Goal: Task Accomplishment & Management: Manage account settings

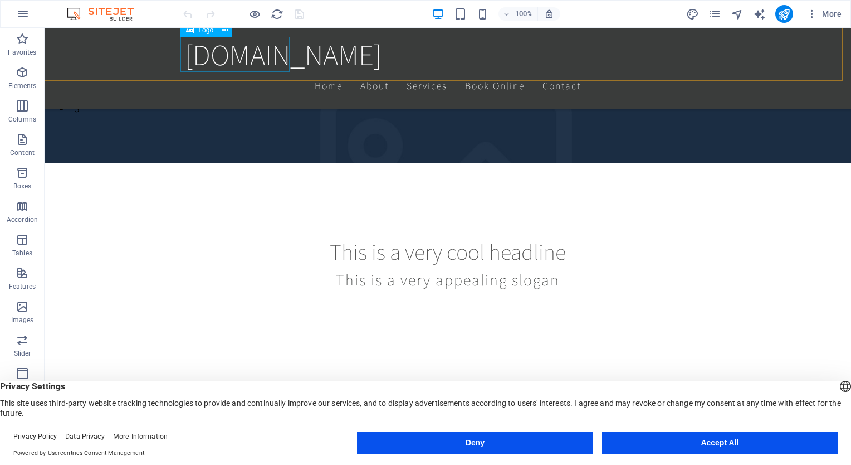
scroll to position [331, 0]
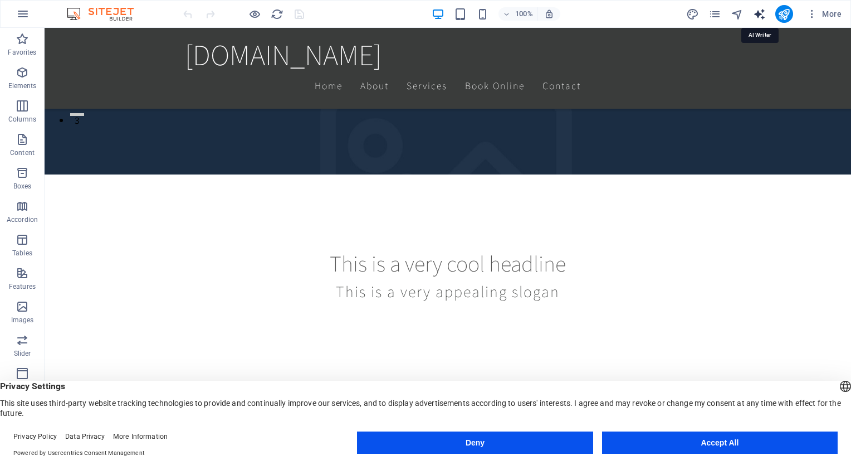
click at [760, 17] on icon "text_generator" at bounding box center [759, 14] width 13 height 13
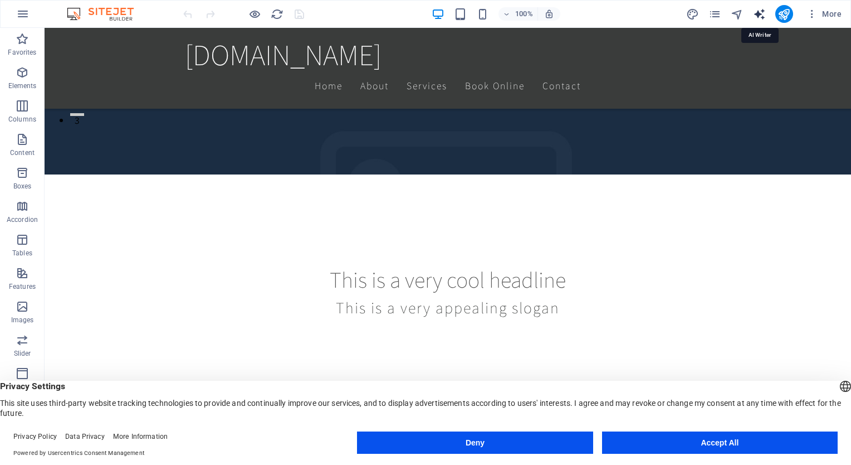
select select "English"
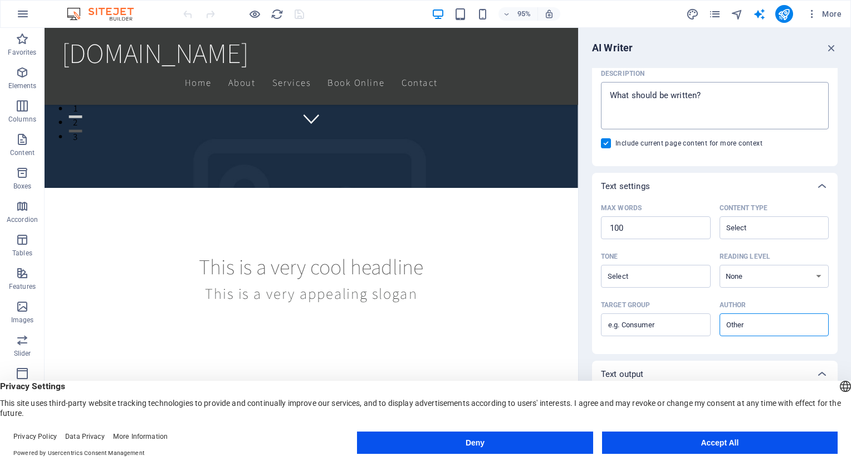
scroll to position [0, 0]
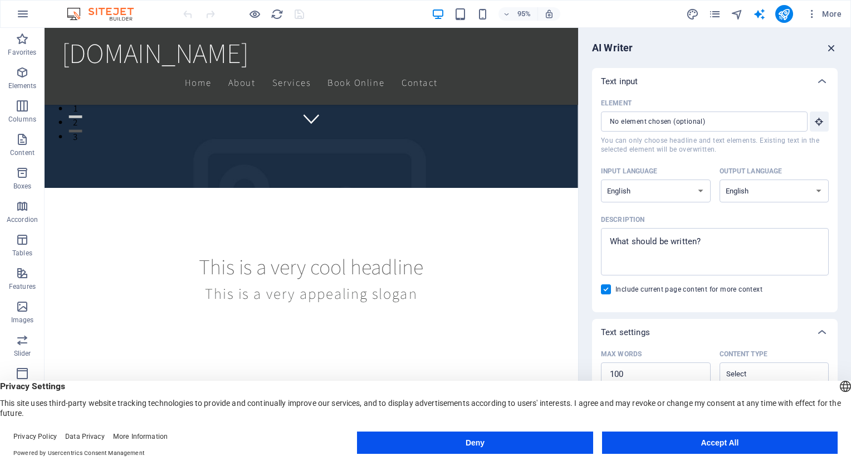
drag, startPoint x: 832, startPoint y: 41, endPoint x: 792, endPoint y: 21, distance: 45.6
click at [832, 42] on icon "button" at bounding box center [832, 48] width 12 height 12
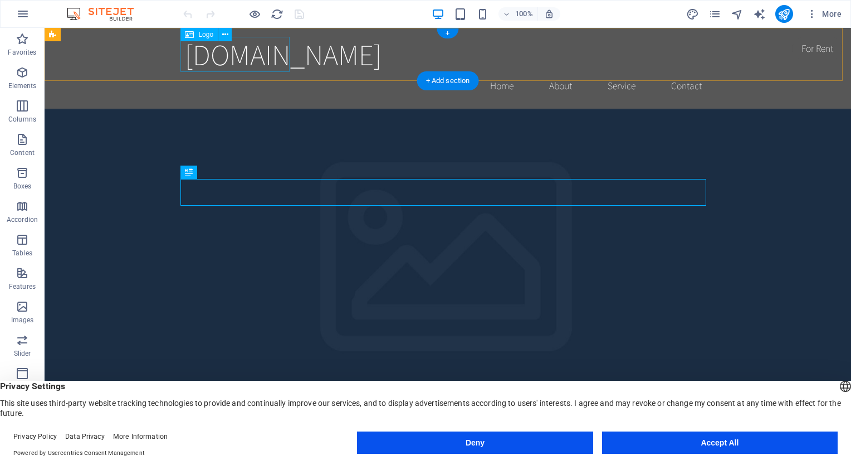
click at [261, 59] on div "[DOMAIN_NAME]" at bounding box center [448, 54] width 526 height 35
click at [196, 33] on div "Logo" at bounding box center [198, 34] width 37 height 13
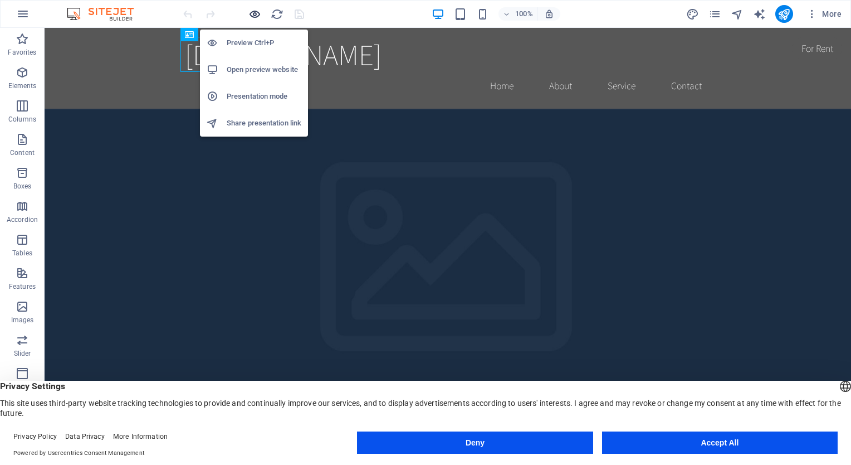
click at [257, 13] on icon "button" at bounding box center [254, 14] width 13 height 13
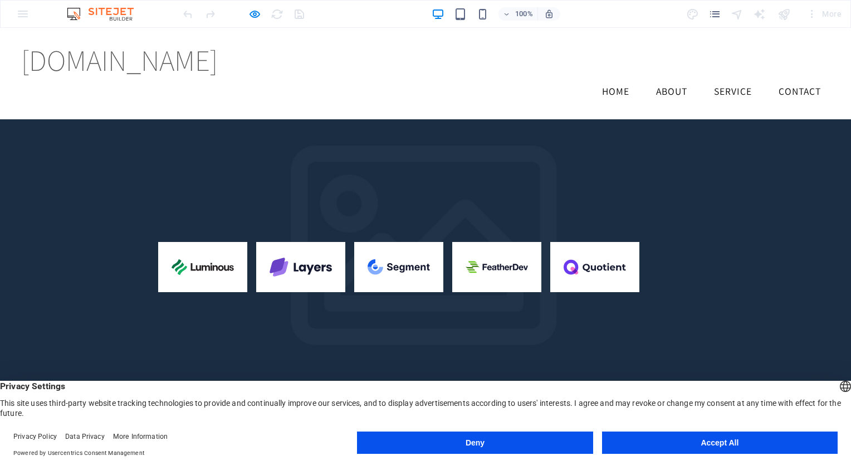
scroll to position [1405, 0]
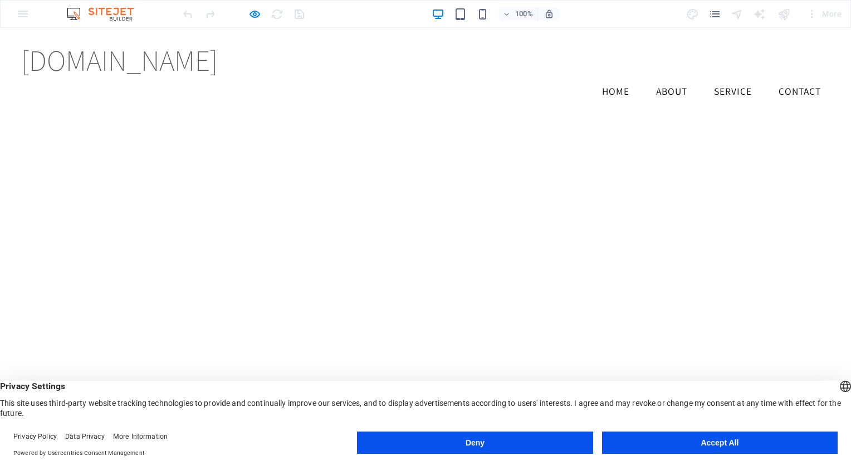
click at [256, 8] on icon "button" at bounding box center [254, 14] width 13 height 13
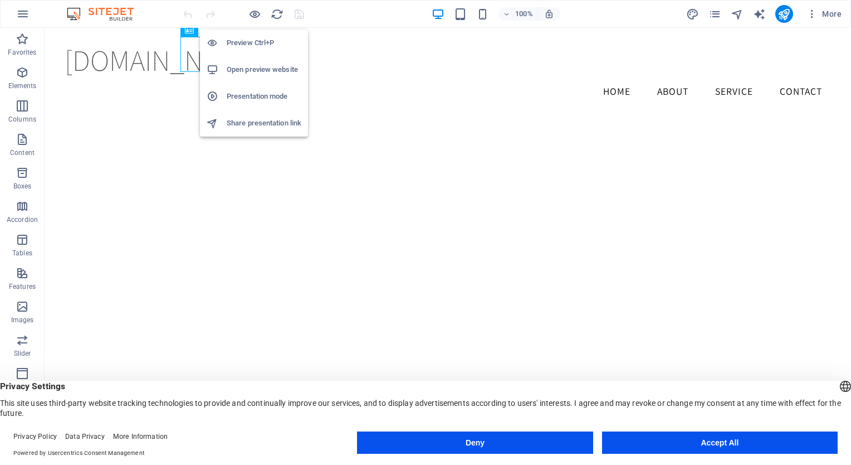
scroll to position [1366, 0]
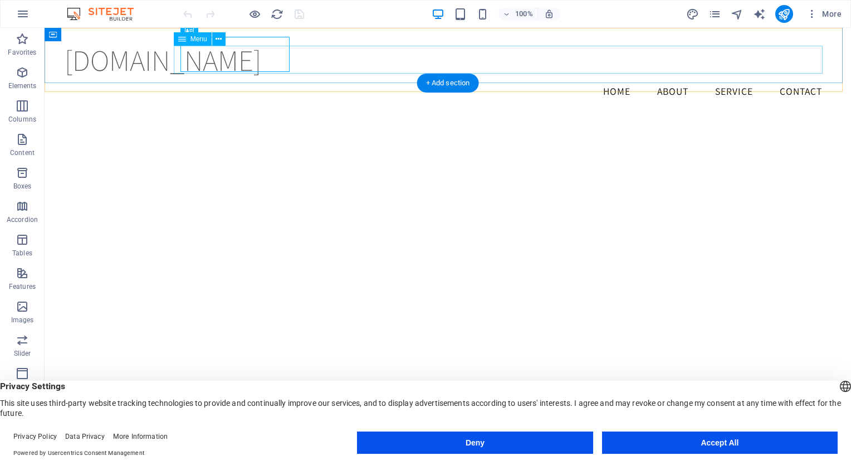
click at [605, 77] on nav "Home About Service Contact" at bounding box center [448, 91] width 766 height 28
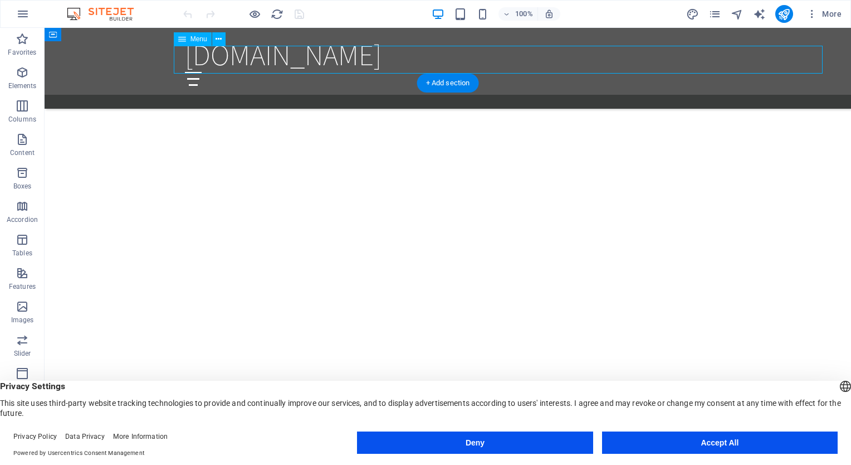
select select
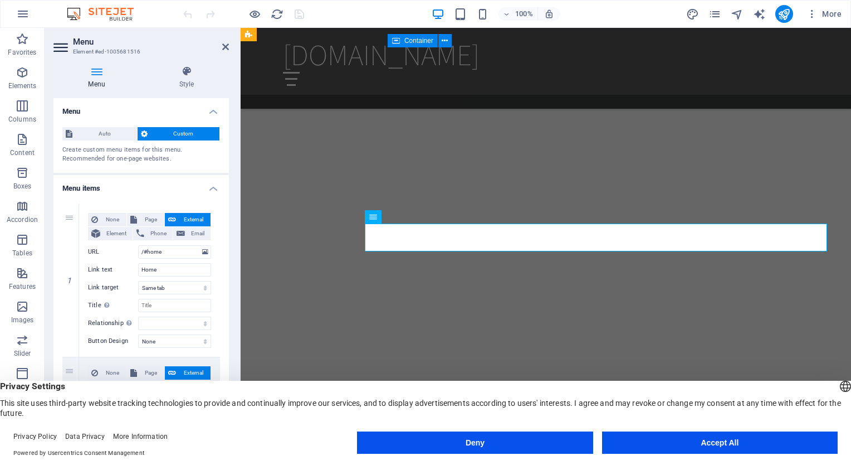
scroll to position [846, 0]
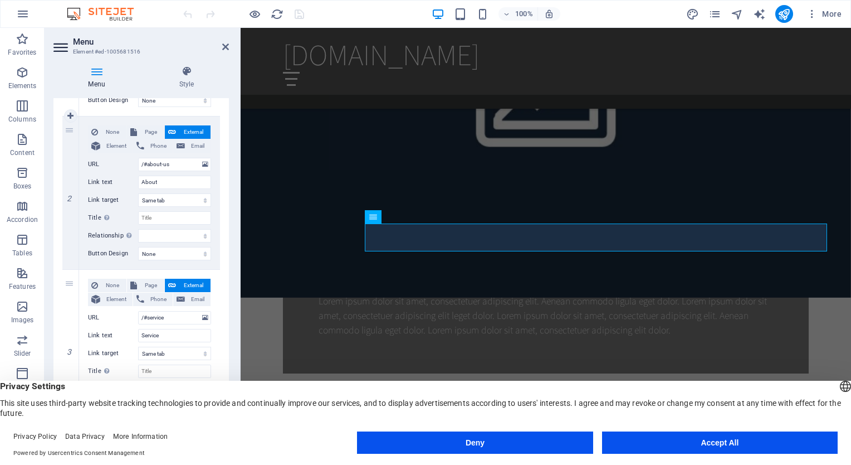
scroll to position [408, 0]
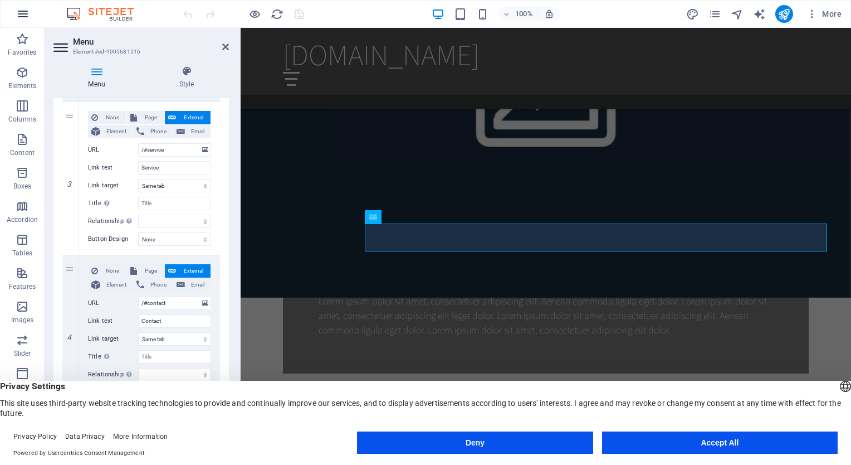
click at [20, 10] on icon "button" at bounding box center [22, 13] width 13 height 13
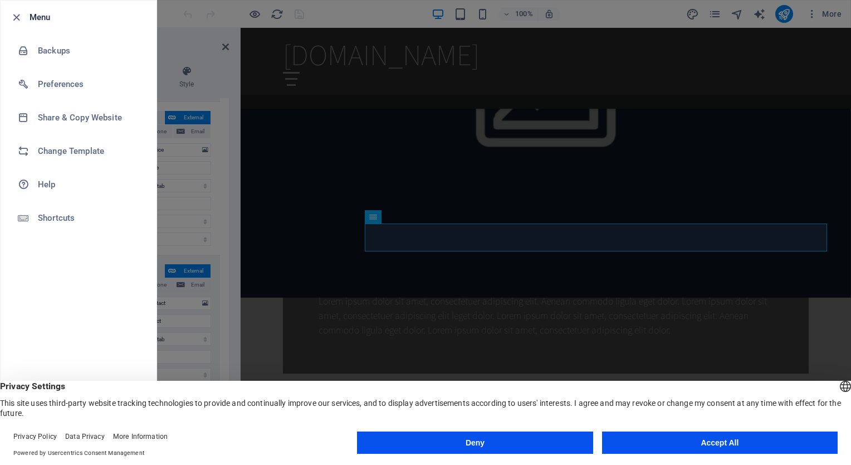
click at [301, 253] on div at bounding box center [425, 232] width 851 height 465
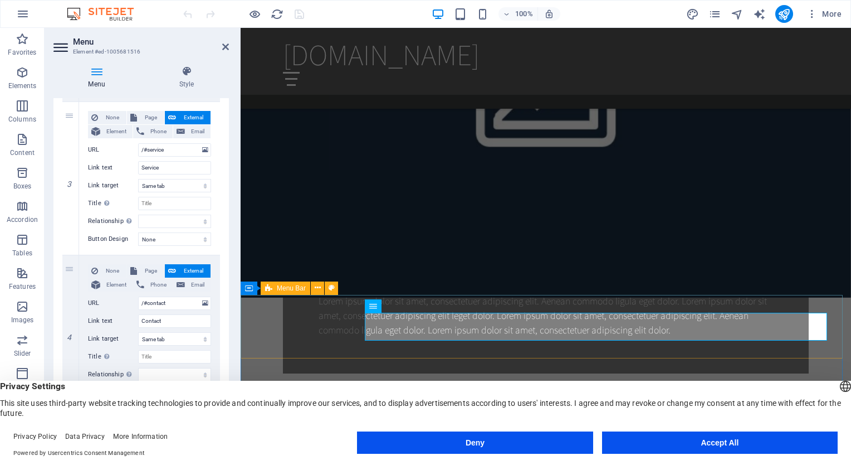
scroll to position [756, 0]
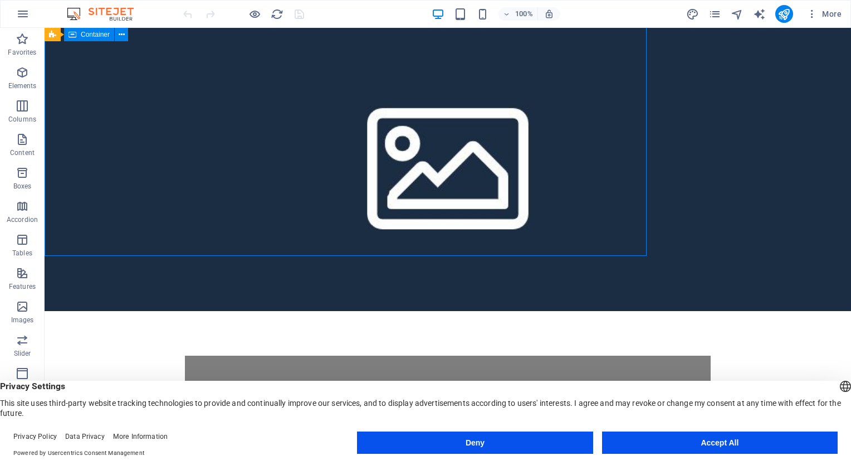
scroll to position [0, 0]
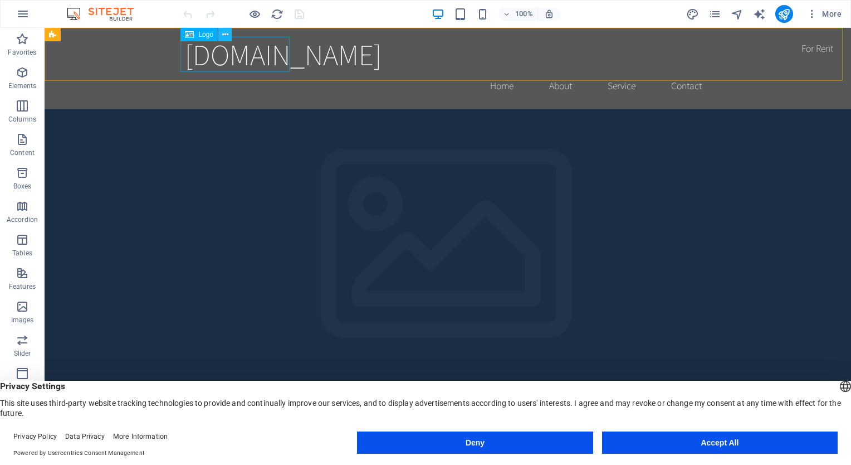
click at [224, 35] on icon at bounding box center [225, 35] width 6 height 12
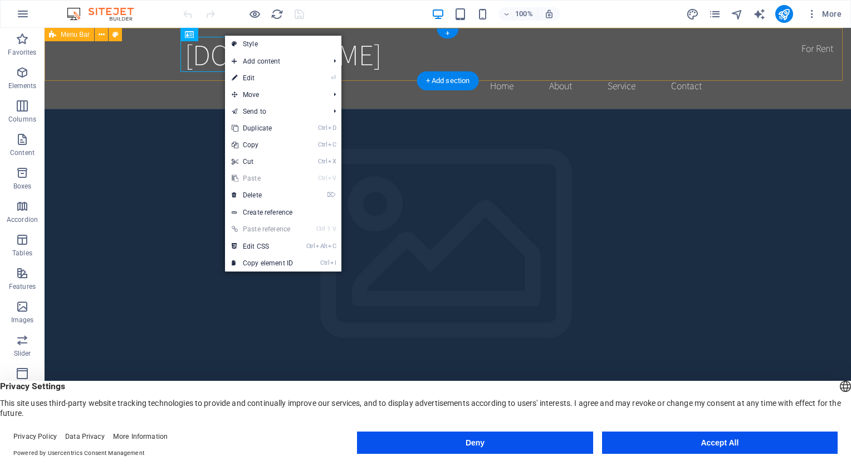
click at [163, 55] on div "aecsa.mx Home About Service Contact" at bounding box center [448, 68] width 807 height 81
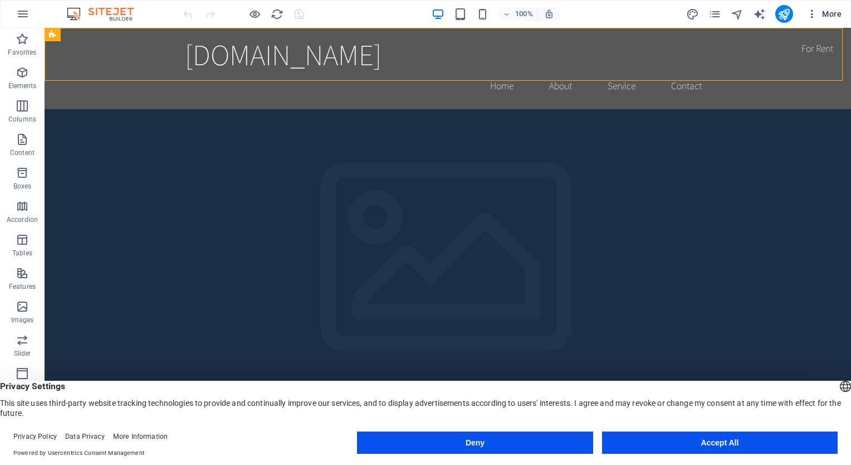
click at [811, 12] on icon "button" at bounding box center [812, 13] width 11 height 11
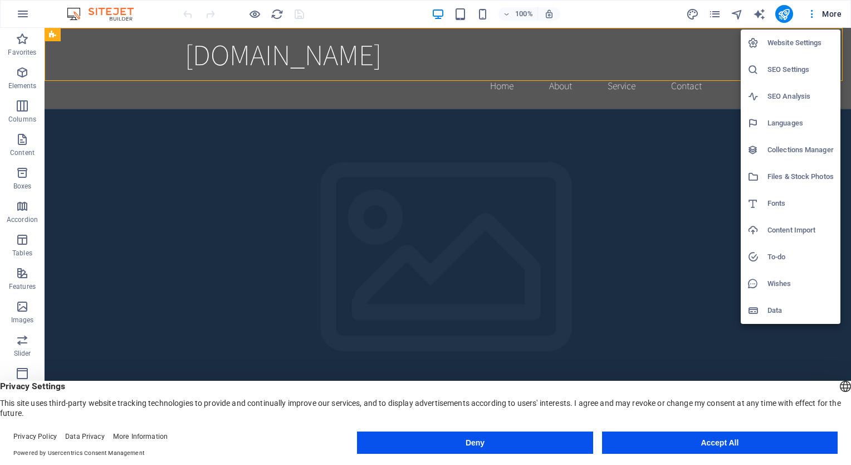
click at [784, 11] on div at bounding box center [425, 232] width 851 height 465
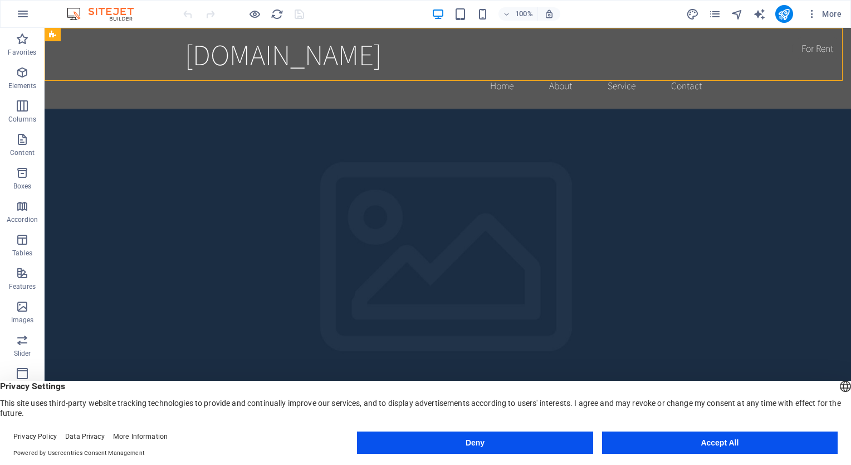
click at [784, 11] on icon "publish" at bounding box center [784, 14] width 13 height 13
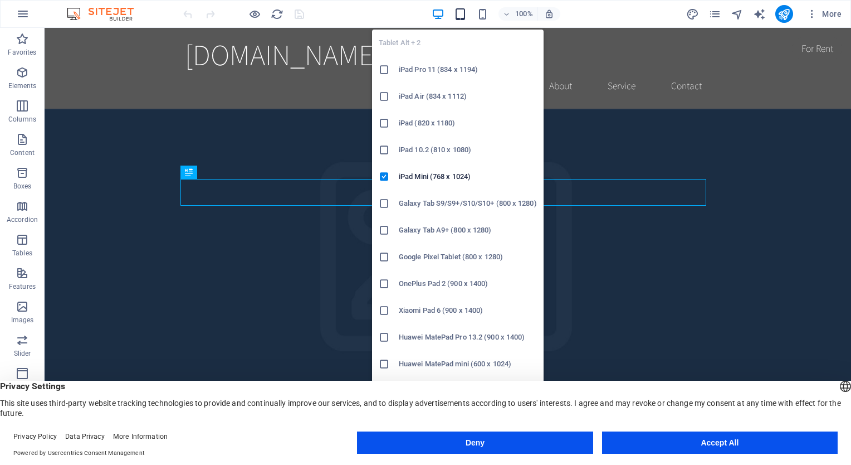
click at [458, 17] on icon "button" at bounding box center [460, 14] width 13 height 13
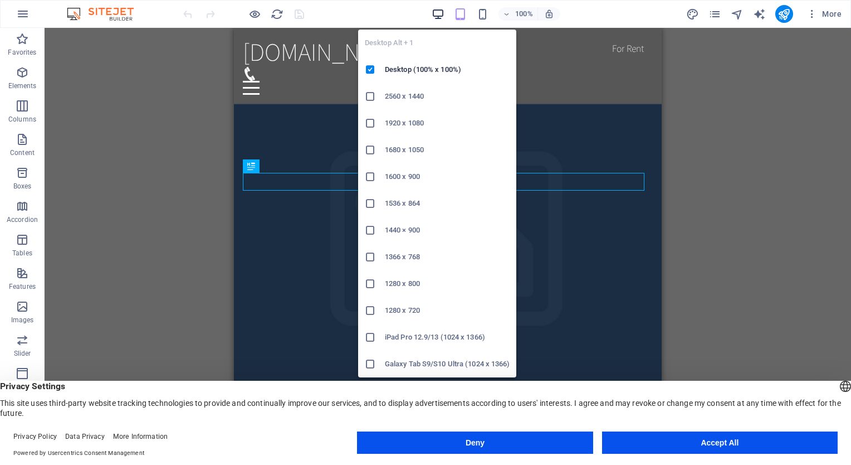
click at [439, 17] on icon "button" at bounding box center [438, 14] width 13 height 13
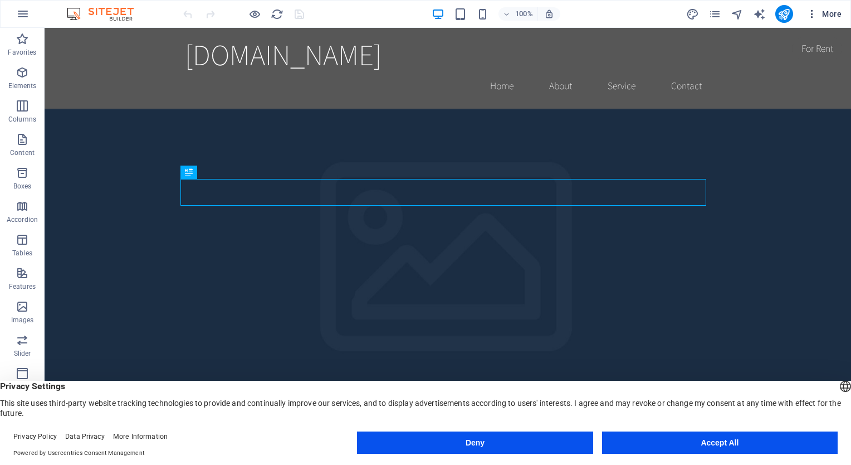
click at [808, 11] on icon "button" at bounding box center [812, 13] width 11 height 11
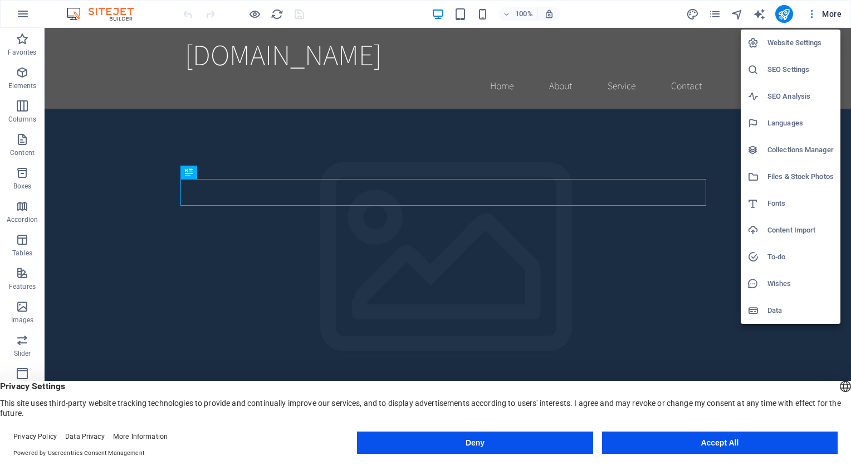
click at [798, 45] on h6 "Website Settings" at bounding box center [801, 42] width 66 height 13
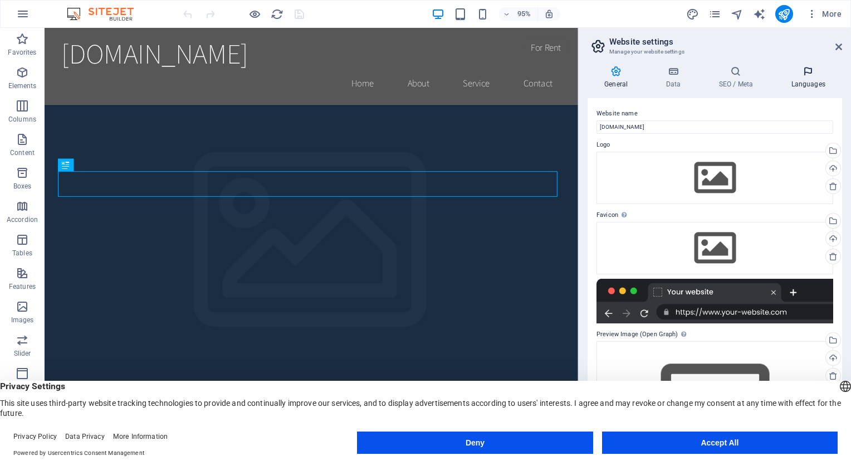
click at [813, 72] on icon at bounding box center [808, 71] width 68 height 11
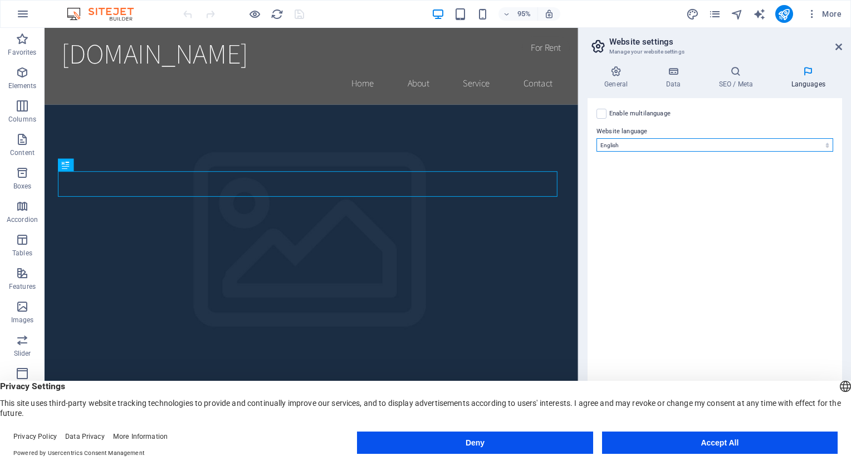
click at [651, 144] on select "Abkhazian Afar Afrikaans Akan Albanian Amharic Arabic Aragonese Armenian Assame…" at bounding box center [715, 144] width 237 height 13
click at [667, 146] on select "Abkhazian Afar Afrikaans Akan Albanian Amharic Arabic Aragonese Armenian Assame…" at bounding box center [715, 144] width 237 height 13
select select "148"
click at [597, 138] on select "Abkhazian Afar Afrikaans Akan Albanian Amharic Arabic Aragonese Armenian Assame…" at bounding box center [715, 144] width 237 height 13
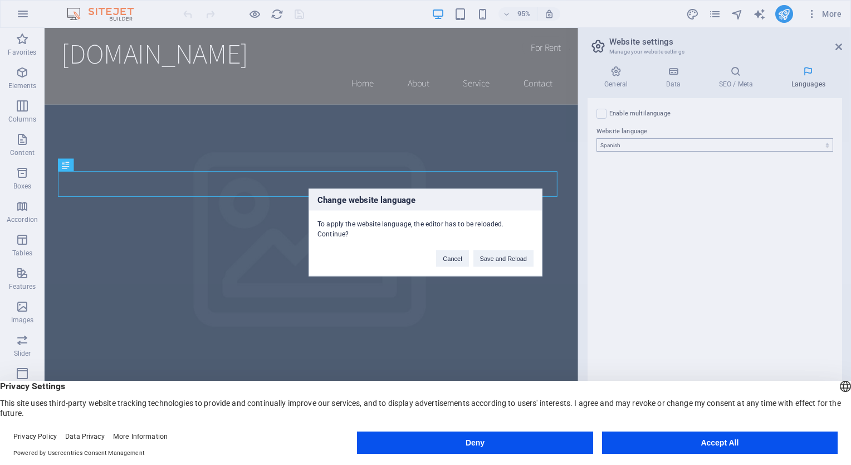
click at [629, 358] on div "Change website language To apply the website language, the editor has to be rel…" at bounding box center [425, 232] width 851 height 465
click at [492, 252] on button "Save and Reload" at bounding box center [503, 258] width 60 height 17
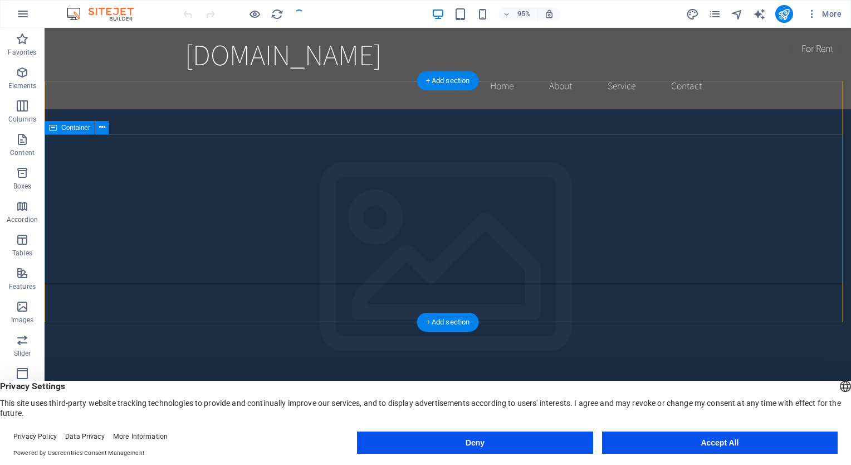
checkbox input "false"
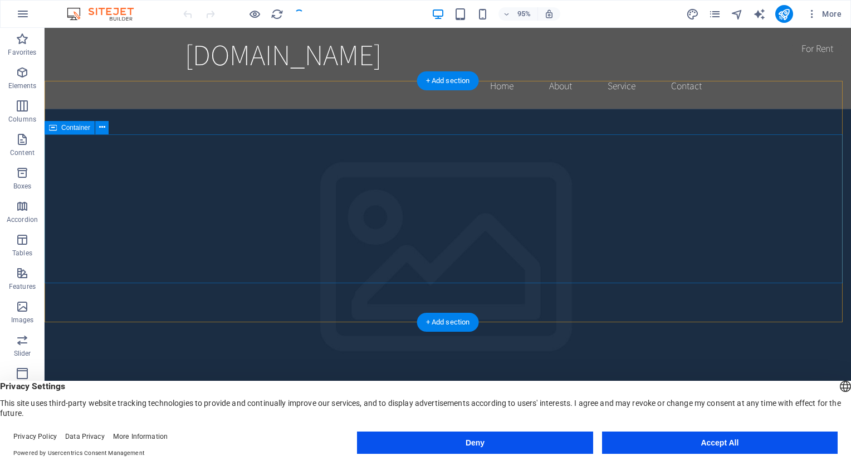
checkbox input "false"
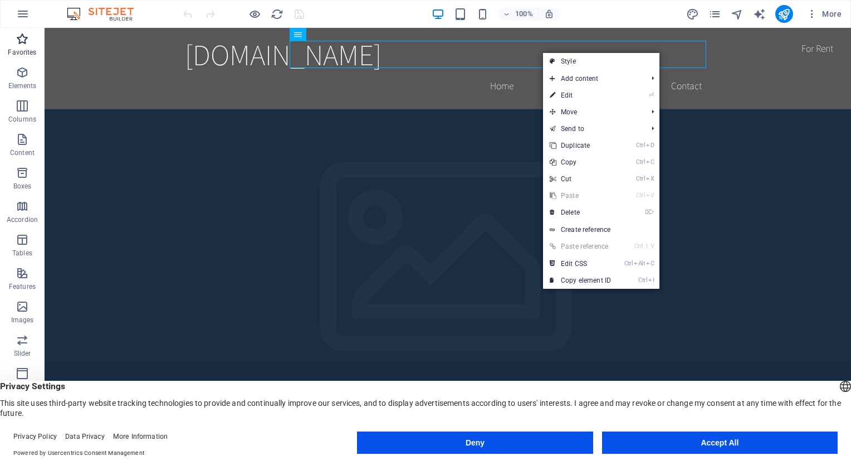
click at [23, 43] on icon "button" at bounding box center [22, 38] width 13 height 13
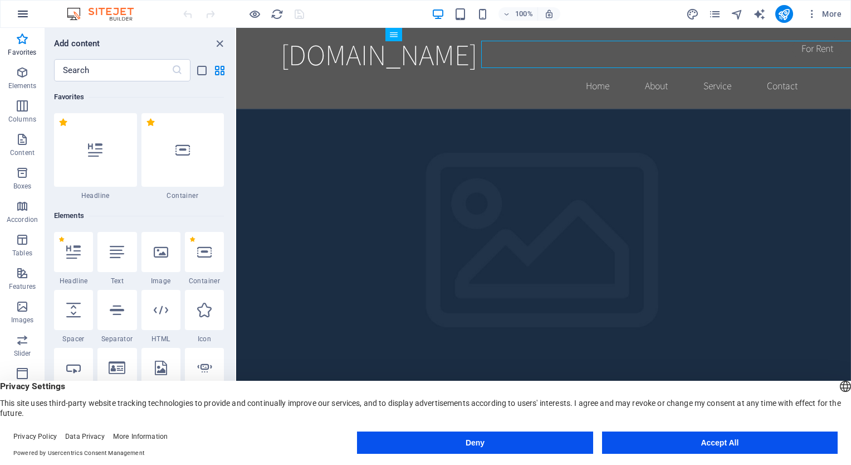
click at [22, 25] on button "button" at bounding box center [22, 14] width 27 height 27
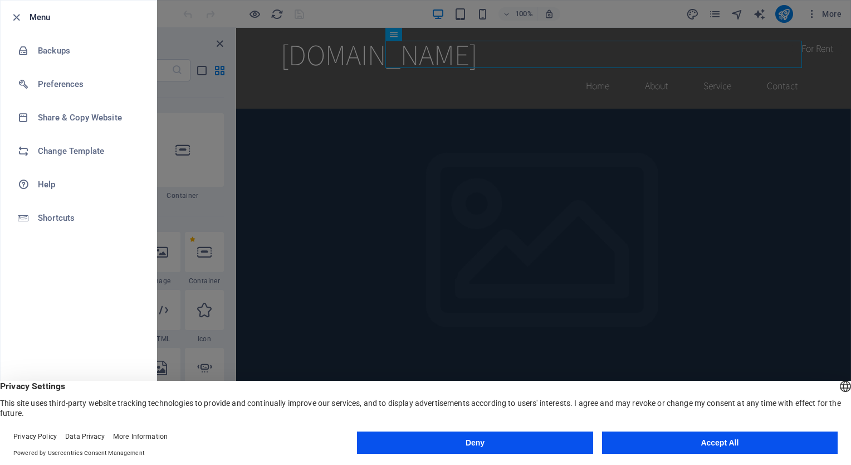
click at [37, 24] on li "Menu" at bounding box center [79, 17] width 156 height 33
click at [20, 19] on icon "button" at bounding box center [16, 17] width 13 height 13
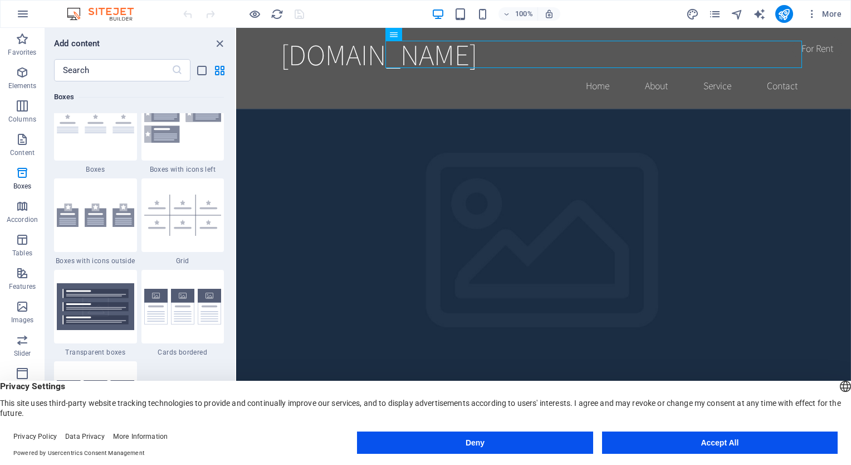
scroll to position [3191, 0]
